Goal: Task Accomplishment & Management: Complete application form

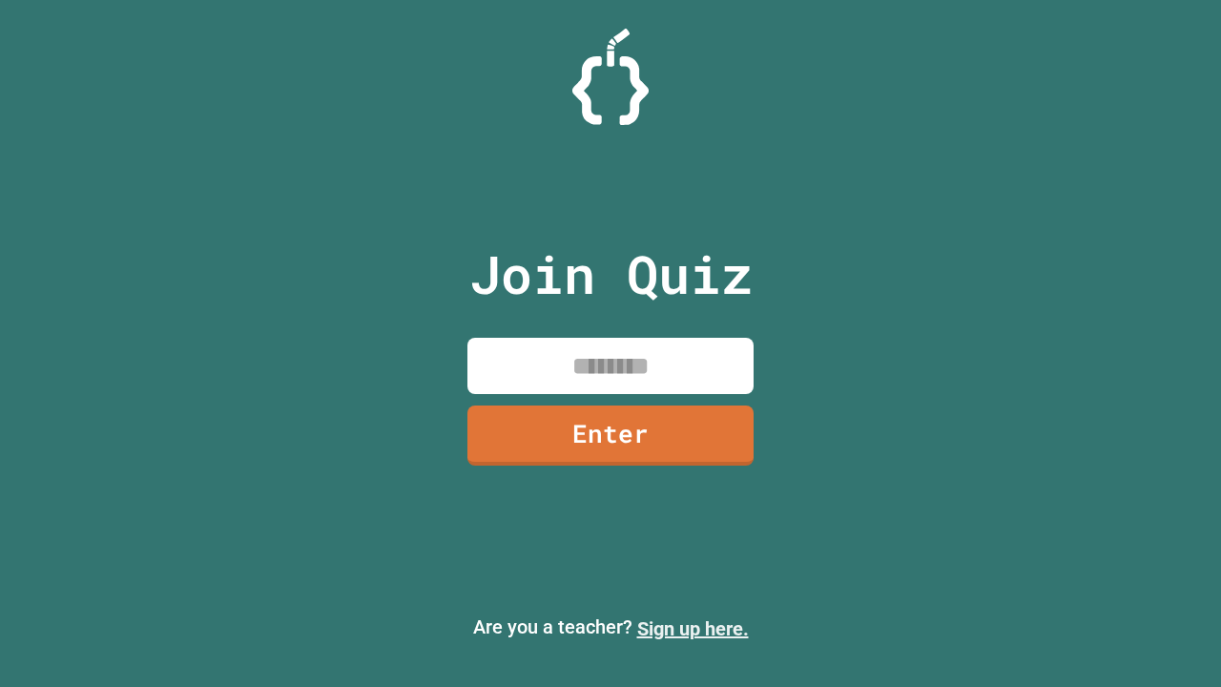
click at [684, 629] on link "Sign up here." at bounding box center [693, 628] width 112 height 23
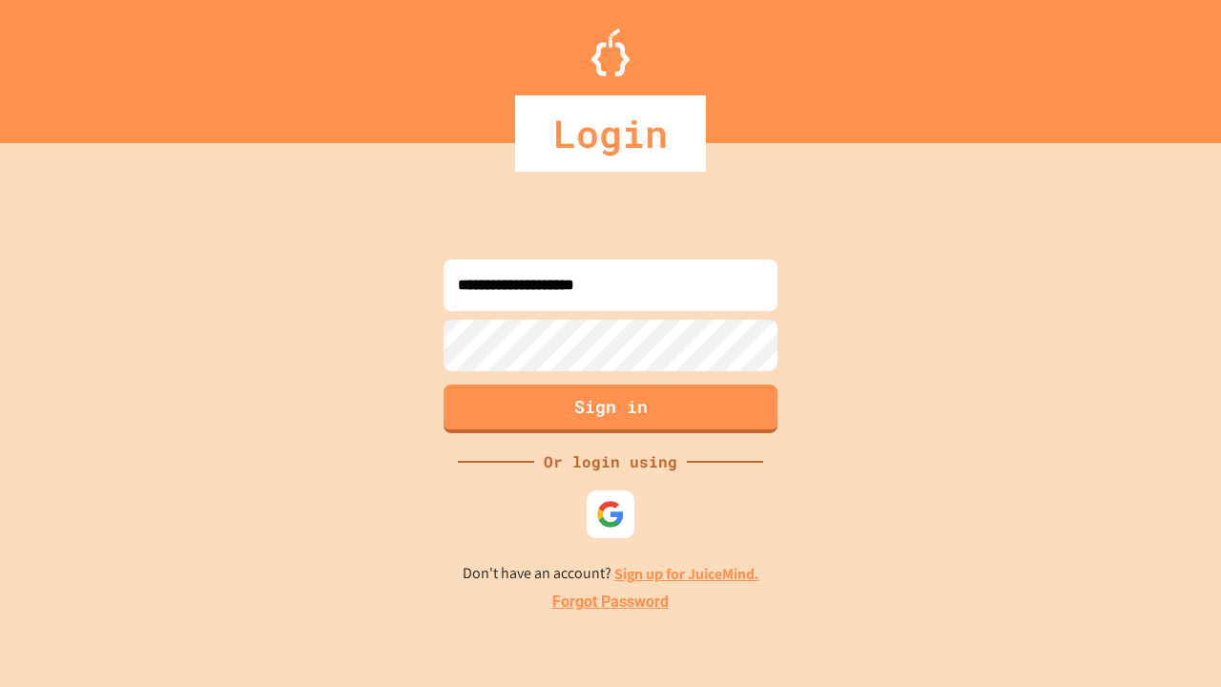
type input "**********"
